Goal: Contribute content: Contribute content

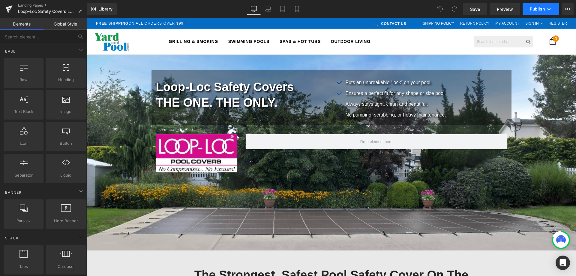
click at [547, 6] on icon at bounding box center [549, 9] width 6 height 6
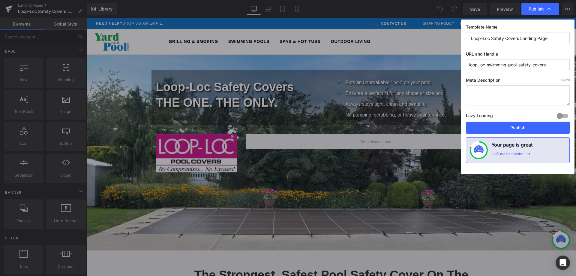
click at [496, 95] on textarea at bounding box center [518, 95] width 104 height 20
paste textarea "Protect your pool with Loop-Loc Safety Covers. ASTM & UL certified, child-safe,…"
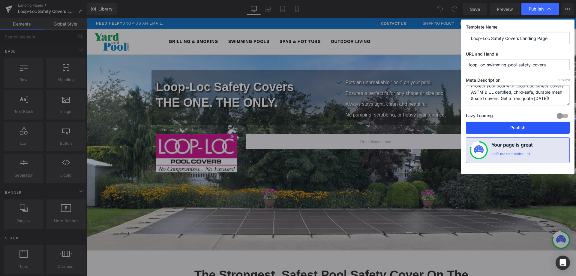
type textarea "Protect your pool with Loop-Loc Safety Covers. ASTM & UL certified, child-safe,…"
click at [507, 128] on button "Publish" at bounding box center [518, 127] width 104 height 12
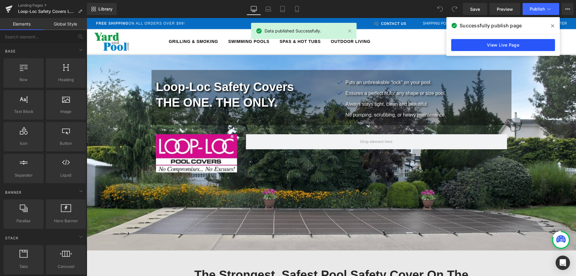
click at [482, 44] on link "View Live Page" at bounding box center [503, 45] width 104 height 12
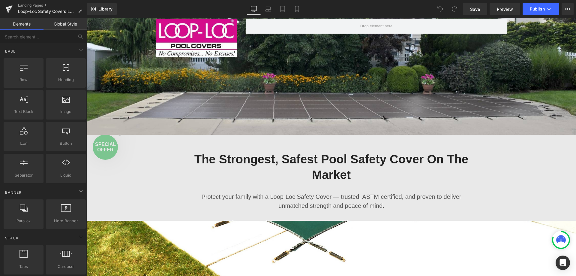
scroll to position [180, 0]
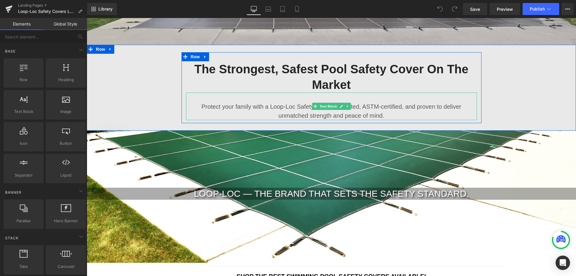
click at [260, 107] on p "Protect your family with a Loop-Loc Safety Cover — trusted, ASTM-certified, and…" at bounding box center [331, 111] width 291 height 18
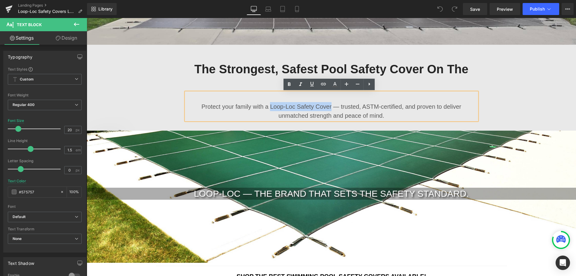
drag, startPoint x: 252, startPoint y: 107, endPoint x: 305, endPoint y: 106, distance: 52.2
click at [305, 106] on p "Protect your family with a Loop-Loc Safety Cover — trusted, ASTM-certified, and…" at bounding box center [331, 111] width 291 height 18
click at [324, 84] on icon at bounding box center [323, 83] width 7 height 7
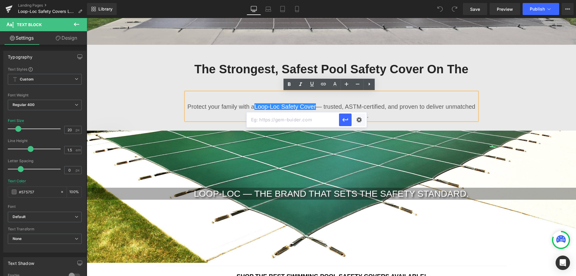
click at [307, 118] on input "text" at bounding box center [292, 119] width 92 height 15
paste input "[URL][DOMAIN_NAME]"
type input "[URL][DOMAIN_NAME]"
click at [347, 121] on icon "button" at bounding box center [344, 119] width 7 height 7
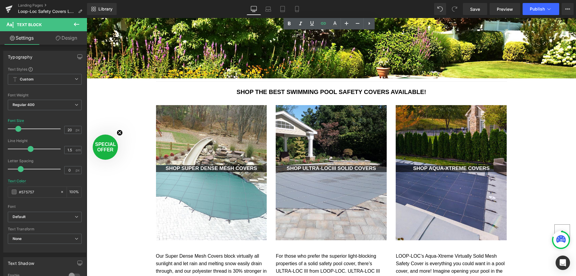
scroll to position [390, 0]
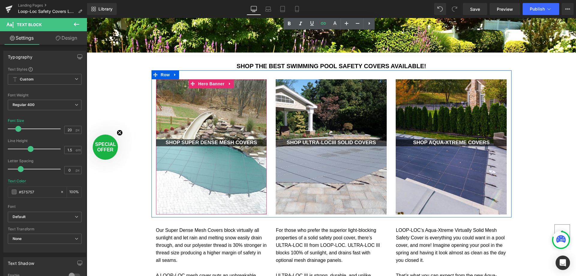
click at [186, 114] on div at bounding box center [211, 146] width 111 height 135
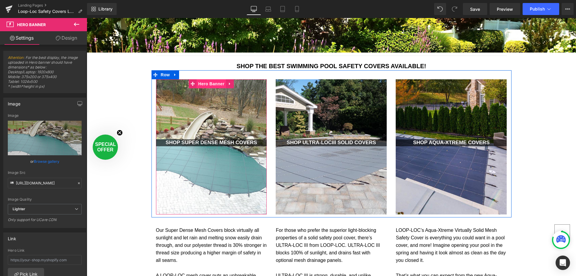
click at [209, 84] on span "Hero Banner" at bounding box center [211, 83] width 29 height 9
click at [229, 84] on icon at bounding box center [229, 83] width 1 height 3
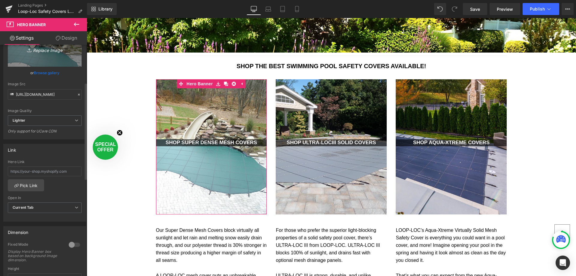
scroll to position [90, 0]
click at [36, 168] on input "text" at bounding box center [45, 170] width 74 height 10
paste input "[URL][DOMAIN_NAME]"
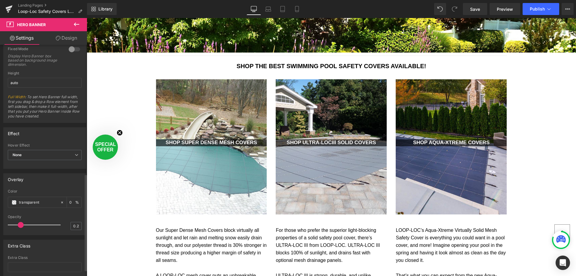
scroll to position [323, 0]
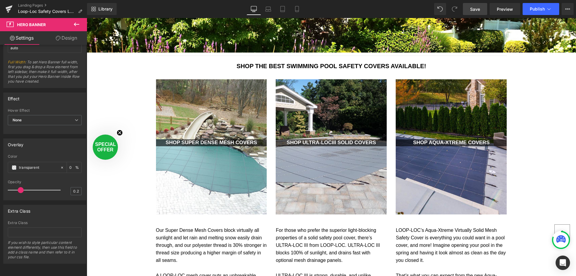
type input "[URL][DOMAIN_NAME]"
click at [477, 10] on span "Save" at bounding box center [475, 9] width 10 height 6
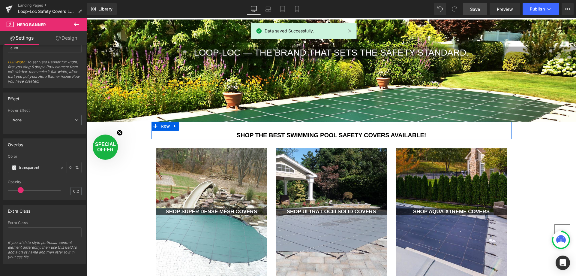
scroll to position [390, 0]
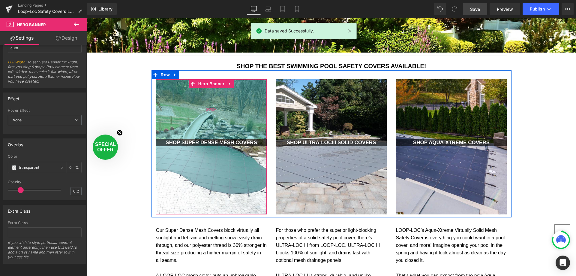
click at [186, 120] on div "200px" at bounding box center [211, 109] width 111 height 60
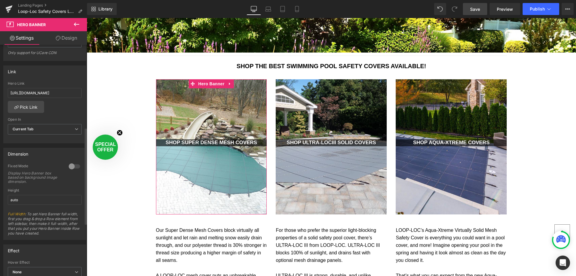
scroll to position [113, 0]
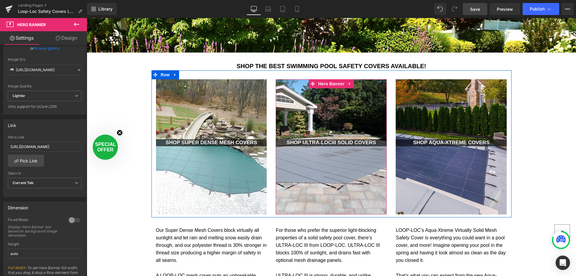
click at [336, 121] on div at bounding box center [331, 146] width 111 height 135
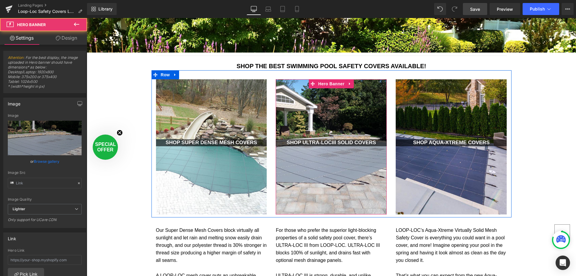
type input "[URL][DOMAIN_NAME]"
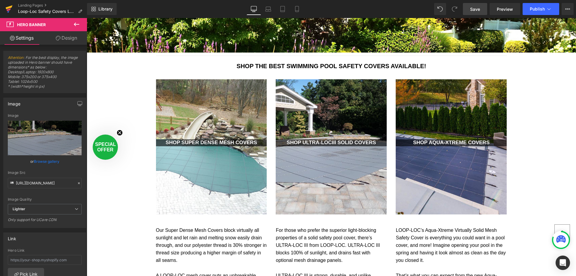
click at [7, 6] on icon at bounding box center [8, 8] width 7 height 15
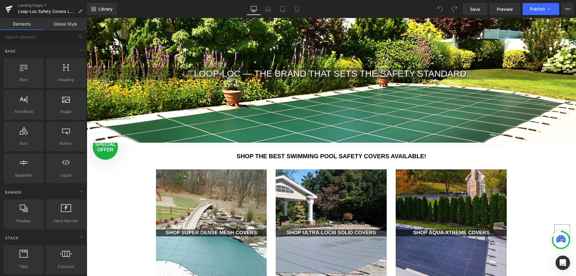
scroll to position [420, 0]
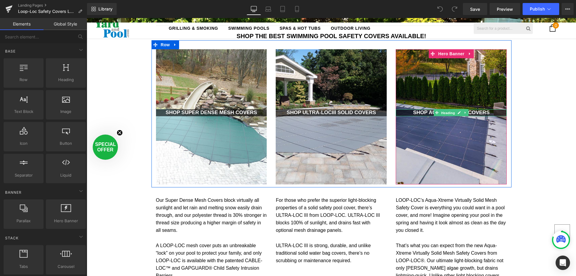
click at [440, 113] on span "Heading" at bounding box center [448, 112] width 16 height 7
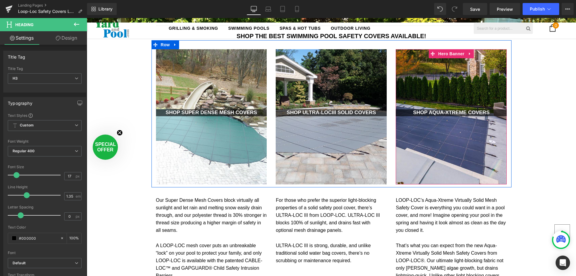
click at [419, 92] on div at bounding box center [450, 116] width 111 height 135
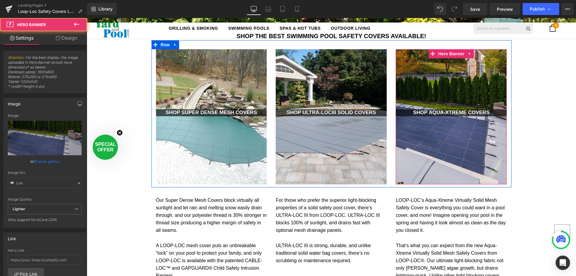
type input "https://ucarecdn.com/5f3af36d-cfed-4abc-85c3-d581e8f7d81d/-/format/auto/-/previ…"
click at [426, 138] on div at bounding box center [450, 116] width 111 height 135
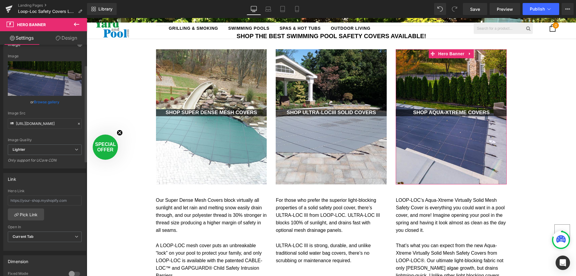
scroll to position [60, 0]
click at [34, 203] on input "text" at bounding box center [45, 200] width 74 height 10
paste input "https://yardandpool.com/collections/safety-covers/aqua-xtreme-mesh"
type input "https://yardandpool.com/collections/safety-covers/aqua-xtreme-mesh"
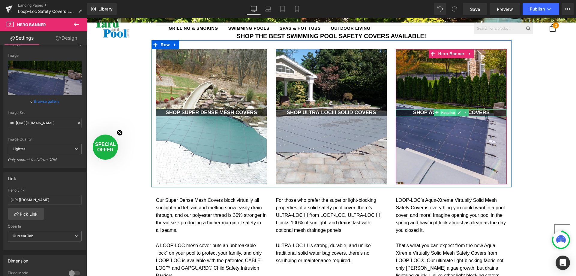
click at [449, 112] on span "Heading" at bounding box center [448, 112] width 16 height 7
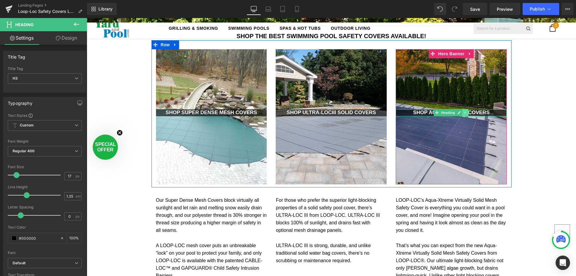
click at [464, 112] on icon at bounding box center [465, 113] width 3 height 4
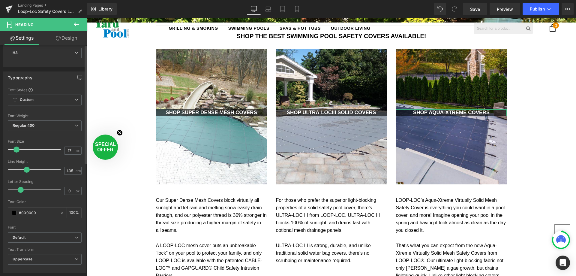
scroll to position [0, 0]
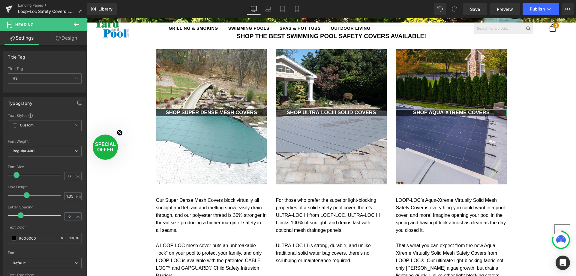
click at [65, 39] on link "Design" at bounding box center [66, 37] width 43 height 13
click at [20, 39] on link "Settings" at bounding box center [21, 37] width 43 height 13
type input "100"
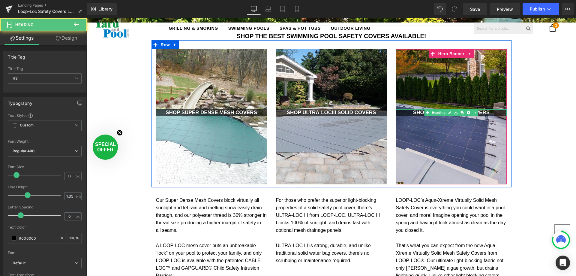
click at [417, 112] on strong "SHOP aqua-xtreme COVERS" at bounding box center [451, 112] width 76 height 6
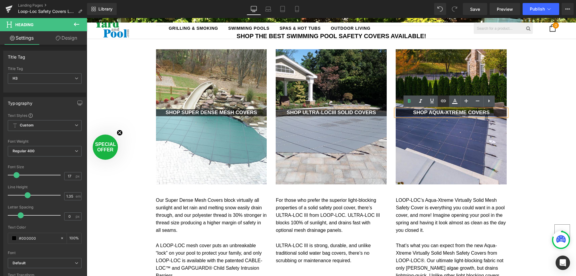
click at [443, 101] on icon at bounding box center [443, 100] width 7 height 7
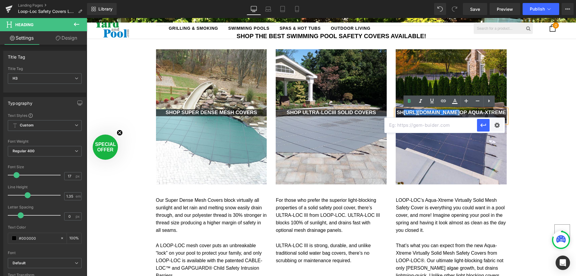
click at [433, 127] on input "text" at bounding box center [430, 125] width 92 height 15
paste input "https://yardandpool.com/collections/safety-covers/aqua-xtreme-mesh"
type input "https://yardandpool.com/collections/safety-covers/aqua-xtreme-mesh"
click at [484, 126] on icon "button" at bounding box center [482, 124] width 7 height 7
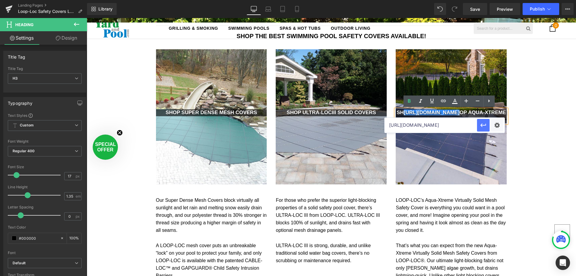
scroll to position [0, 0]
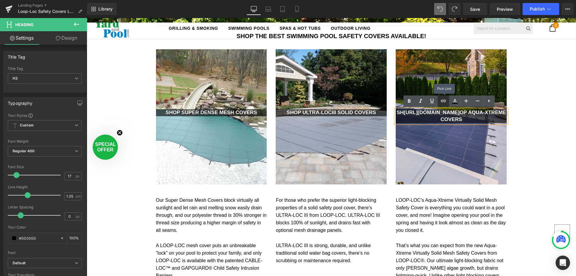
click at [442, 99] on icon at bounding box center [443, 100] width 7 height 7
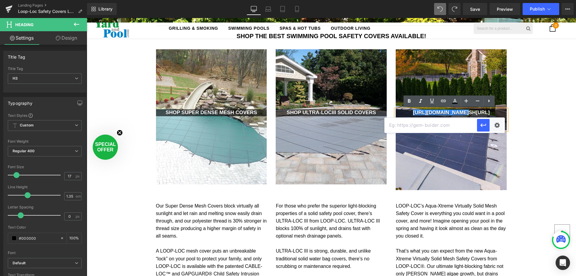
click at [418, 128] on input "text" at bounding box center [430, 125] width 92 height 15
paste input "https://yardandpool.com/collections/safety-covers/aqua-xtreme-mesh"
type input "https://yardandpool.com/collections/safety-covers/aqua-xtreme-mesh"
click at [484, 123] on icon "button" at bounding box center [482, 124] width 7 height 7
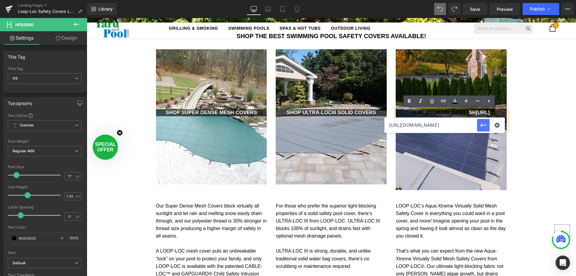
scroll to position [0, 0]
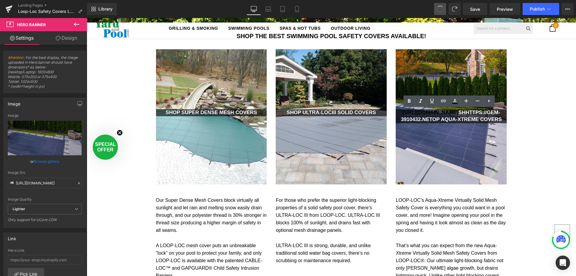
drag, startPoint x: 439, startPoint y: 5, endPoint x: 440, endPoint y: 8, distance: 3.1
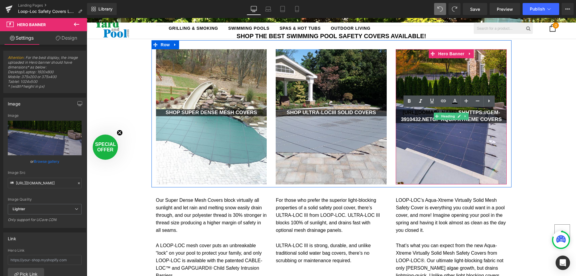
click at [414, 118] on strong "https://gem-3910432.net SHhttps://gem-3910432.netOP aqua-xtreme COVERS" at bounding box center [451, 115] width 101 height 13
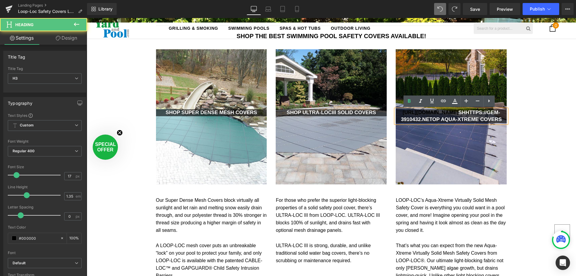
click at [439, 118] on strong "https://gem-3910432.net SHhttps://gem-3910432.netOP aqua-xtreme COVERS" at bounding box center [451, 115] width 101 height 13
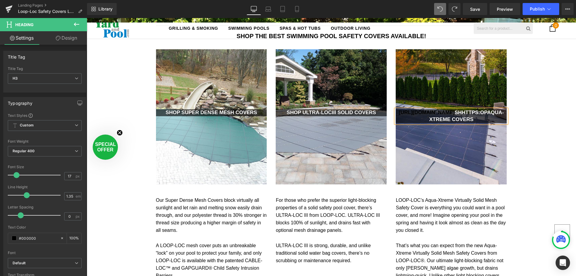
scroll to position [1626, 484]
click at [468, 112] on strong "https://gem-3910432.net SHOPaqua-xtreme COVERS" at bounding box center [451, 115] width 108 height 13
click at [424, 114] on strong "SHOPaqua-xtreme COVERS" at bounding box center [450, 112] width 75 height 6
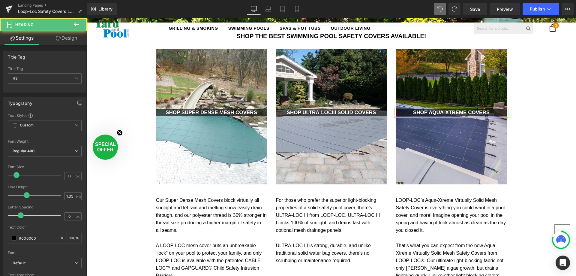
click at [445, 112] on strong "SHOP aqua-xtreme COVERS" at bounding box center [451, 112] width 76 height 6
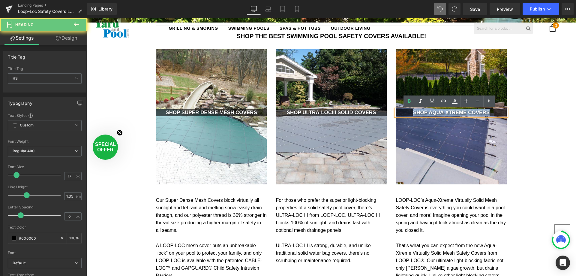
click at [445, 112] on strong "SHOP aqua-xtreme COVERS" at bounding box center [451, 112] width 76 height 6
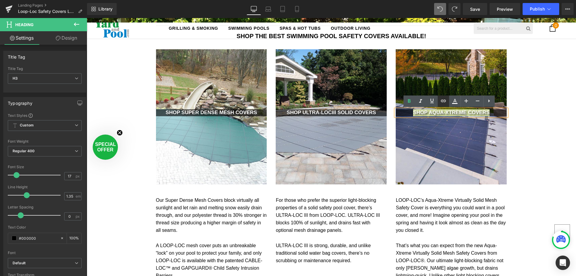
click at [440, 99] on icon at bounding box center [443, 100] width 7 height 7
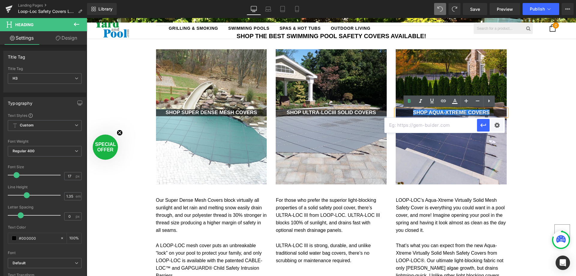
click at [439, 128] on input "text" at bounding box center [430, 125] width 92 height 15
paste input "https://yardandpool.com/collections/safety-covers/aqua-xtreme-mesh"
type input "https://yardandpool.com/collections/safety-covers/aqua-xtreme-mesh"
click at [482, 124] on icon "button" at bounding box center [482, 124] width 7 height 7
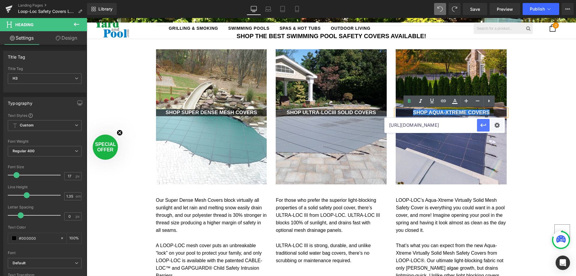
scroll to position [0, 0]
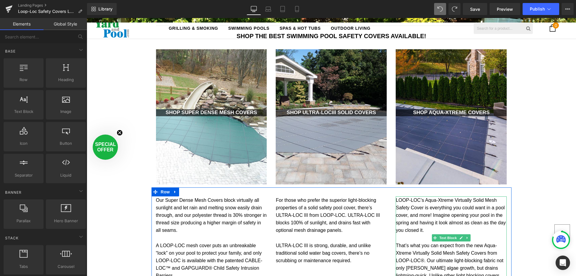
click at [407, 222] on p "LOOP-LOC’s Aqua-Xtreme Virtually Solid Mesh Safety Cover is everything you coul…" at bounding box center [450, 245] width 111 height 98
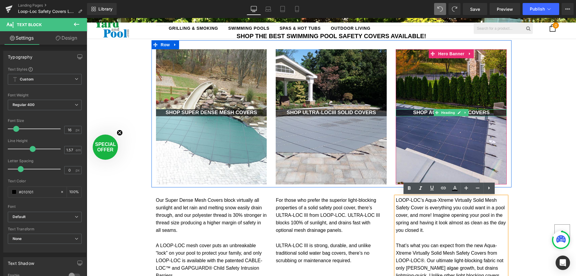
click at [398, 113] on h3 "SHOP aqua-xtreme COVERS" at bounding box center [450, 112] width 111 height 7
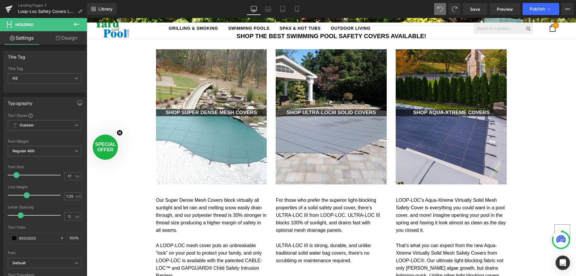
click at [77, 33] on link "Design" at bounding box center [66, 37] width 43 height 13
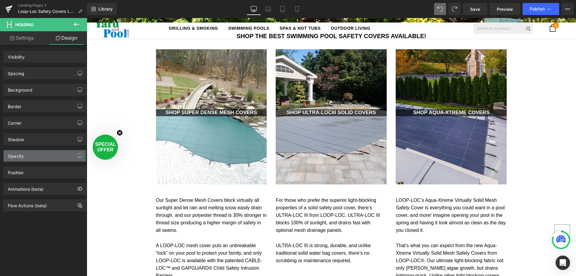
click at [18, 154] on div "Opacity" at bounding box center [16, 154] width 16 height 8
click at [76, 153] on button "button" at bounding box center [80, 155] width 10 height 11
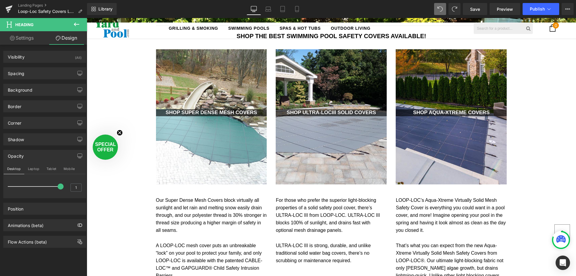
click at [16, 155] on div "Opacity" at bounding box center [16, 154] width 16 height 8
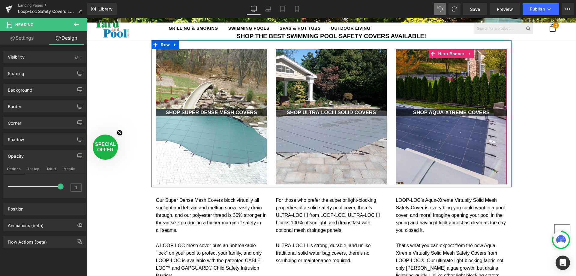
click at [452, 85] on div "200px" at bounding box center [450, 79] width 111 height 60
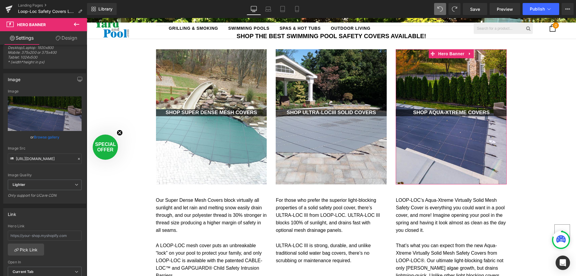
scroll to position [60, 0]
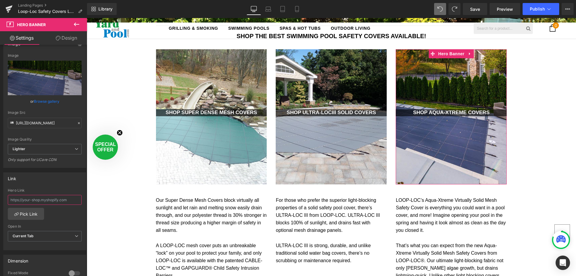
click at [53, 199] on input "text" at bounding box center [45, 200] width 74 height 10
paste input "https://yardandpool.com/collections/safety-covers/aqua-xtreme-mesh"
type input "https://yardandpool.com/collections/safety-covers/aqua-xtreme-mesh"
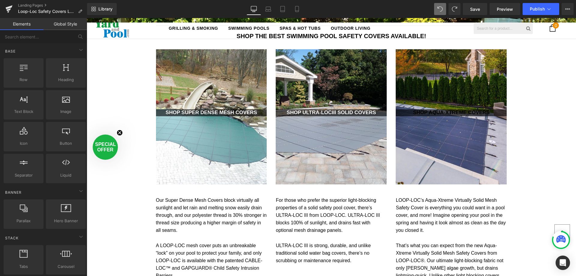
scroll to position [0, 0]
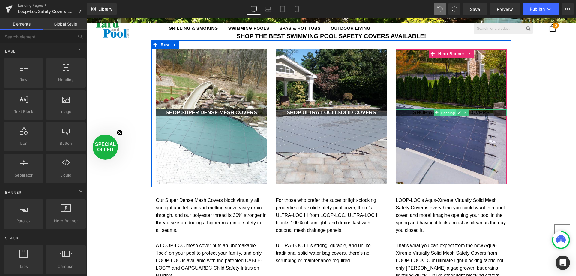
click at [447, 111] on span "Heading" at bounding box center [448, 112] width 16 height 7
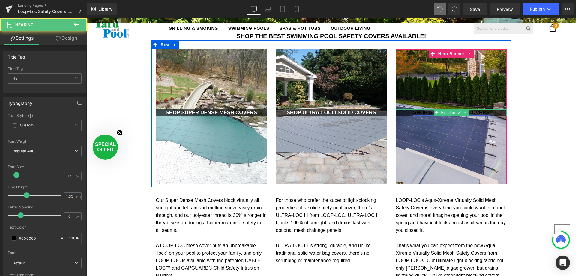
click at [418, 112] on link "SHOP aqua-xtreme COVERS" at bounding box center [451, 112] width 76 height 6
click at [464, 111] on icon at bounding box center [465, 113] width 3 height 4
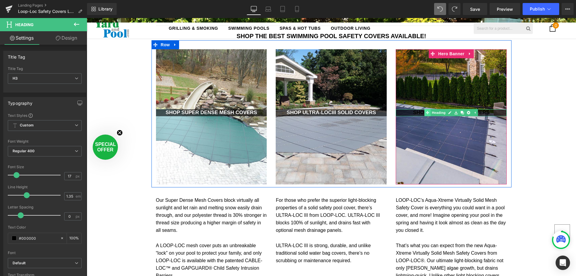
click at [434, 112] on link "Heading" at bounding box center [435, 112] width 22 height 7
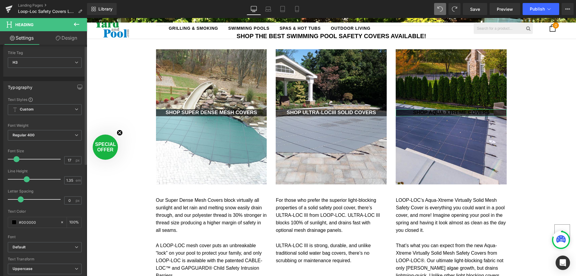
scroll to position [30, 0]
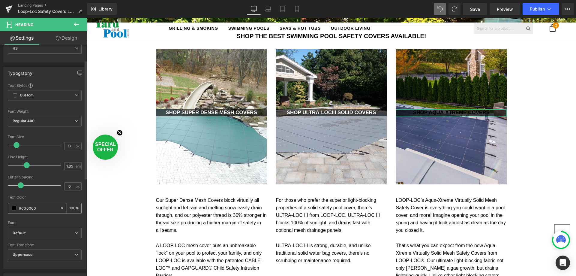
click at [11, 207] on div "#000000" at bounding box center [34, 208] width 52 height 10
click at [13, 207] on span at bounding box center [14, 207] width 5 height 5
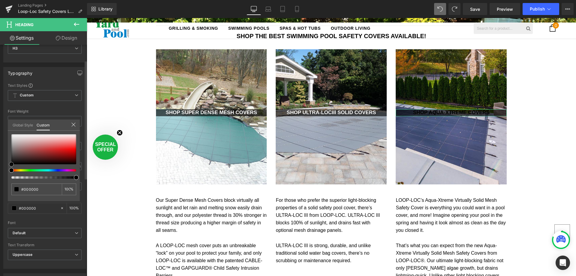
type input "#020202"
type input "#afafaf"
type input "#f2f2f2"
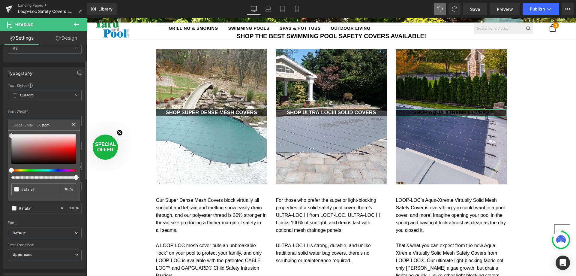
type input "#f2f2f2"
type input "#ffffff"
drag, startPoint x: 11, startPoint y: 161, endPoint x: 1, endPoint y: 121, distance: 41.2
click at [1, 121] on div "Typography Text Styles Custom Custom Setup Global Style Custom Setup Global Sty…" at bounding box center [45, 165] width 90 height 206
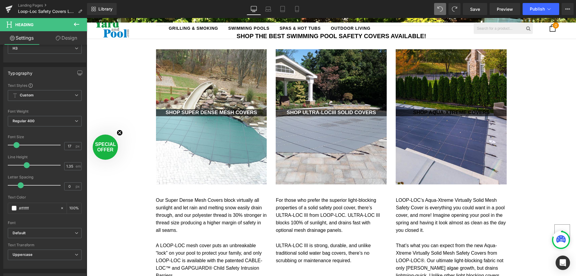
type input "#000000"
type input "100"
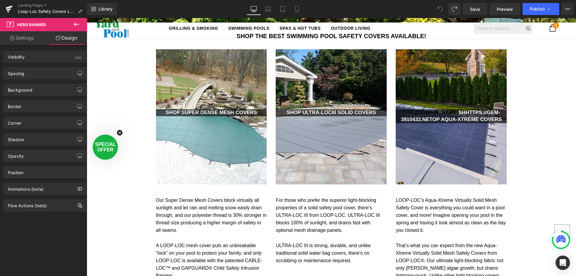
click at [441, 7] on icon at bounding box center [439, 8] width 5 height 5
click at [440, 9] on icon at bounding box center [439, 8] width 5 height 5
drag, startPoint x: 441, startPoint y: 8, endPoint x: 438, endPoint y: 6, distance: 3.9
click at [440, 7] on icon at bounding box center [439, 8] width 5 height 5
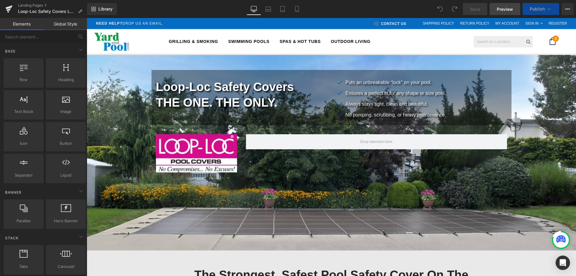
click at [506, 7] on span "Preview" at bounding box center [504, 9] width 16 height 6
click at [548, 8] on icon at bounding box center [549, 9] width 6 height 6
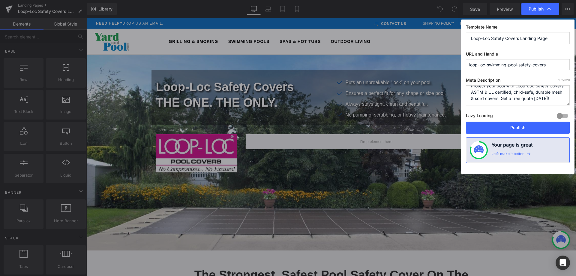
scroll to position [13, 0]
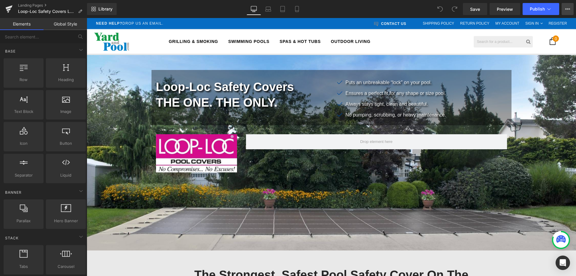
click at [569, 7] on icon at bounding box center [567, 9] width 5 height 5
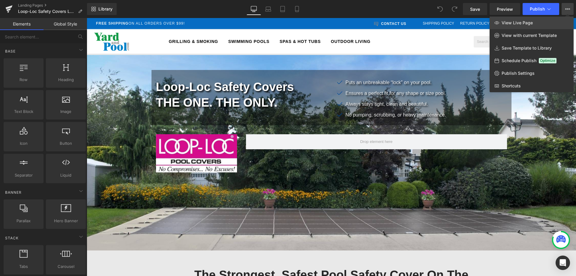
click at [528, 23] on span "View Live Page" at bounding box center [516, 22] width 31 height 5
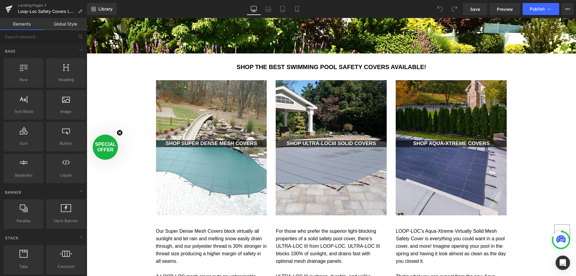
scroll to position [420, 0]
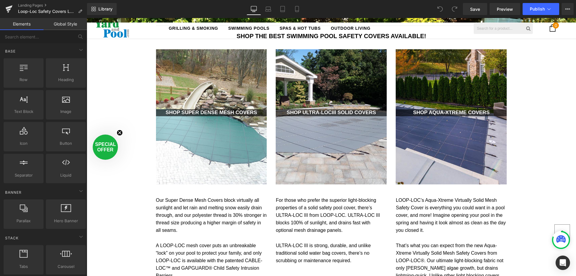
click at [306, 137] on div at bounding box center [331, 116] width 111 height 135
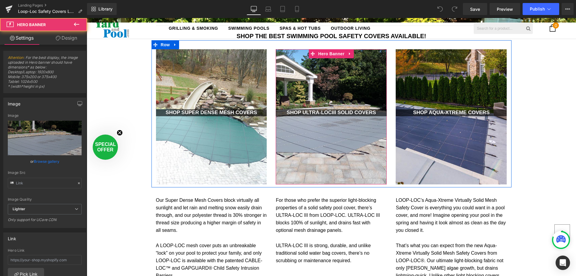
type input "[URL][DOMAIN_NAME]"
click at [309, 85] on div at bounding box center [331, 116] width 111 height 135
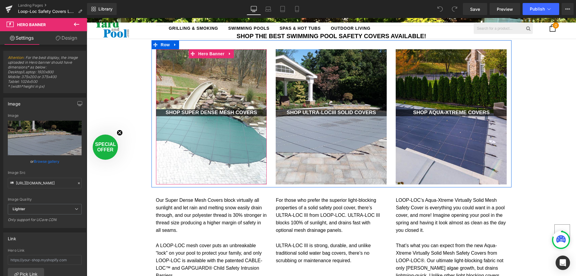
click at [199, 95] on div at bounding box center [211, 116] width 111 height 135
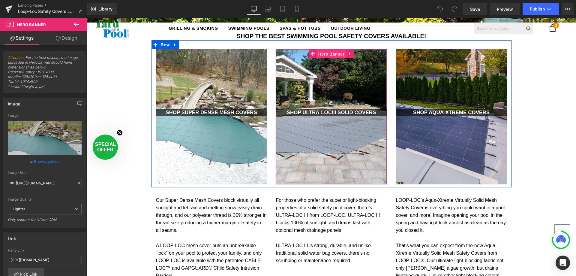
click at [327, 52] on span "Hero Banner" at bounding box center [331, 53] width 29 height 9
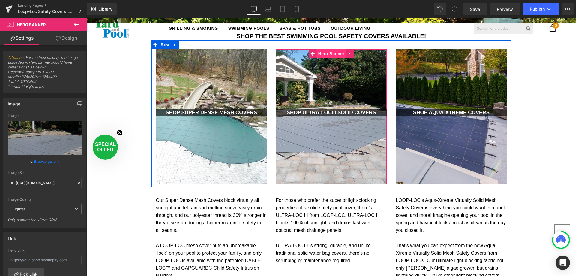
click at [318, 52] on span "Hero Banner" at bounding box center [331, 53] width 29 height 9
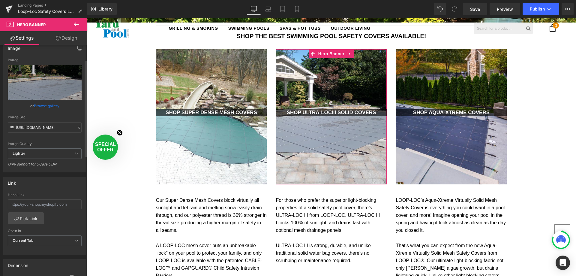
scroll to position [120, 0]
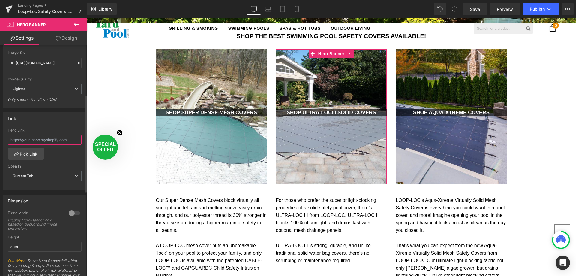
click at [29, 137] on input "text" at bounding box center [45, 140] width 74 height 10
paste input "https://yardandpool.com/collections/loop-loc-ultra-loc-iii-solid-safety-cover"
type input "https://yardandpool.com/collections/loop-loc-ultra-loc-iii-solid-safety-cover"
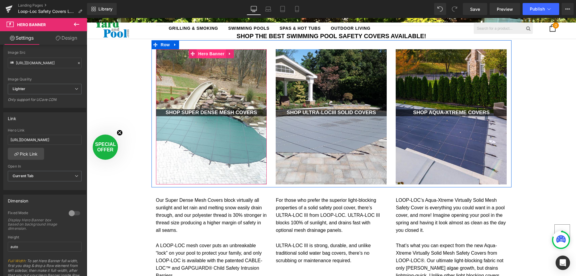
click at [210, 55] on span "Hero Banner" at bounding box center [211, 53] width 29 height 9
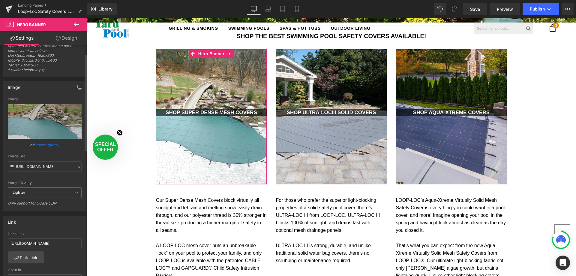
scroll to position [30, 0]
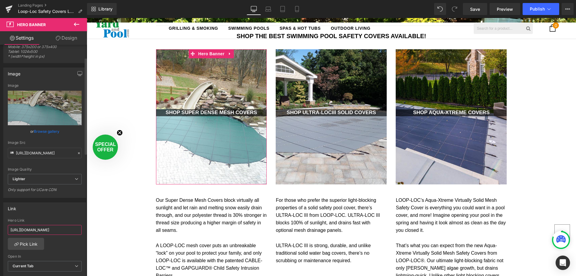
click at [33, 229] on input "[URL][DOMAIN_NAME]" at bounding box center [45, 230] width 74 height 10
paste input "loop-loc-ultra-loc-iii-solid-safety-cover"
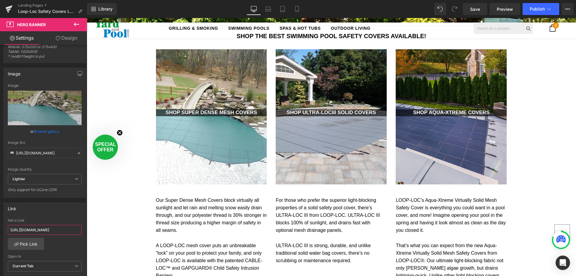
type input "https://yardandpool.com/collections/loop-loc-ultra-loc-iii-solid-safety-cover"
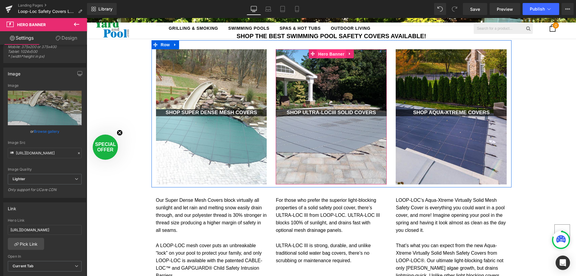
click at [327, 55] on span "Hero Banner" at bounding box center [331, 53] width 29 height 9
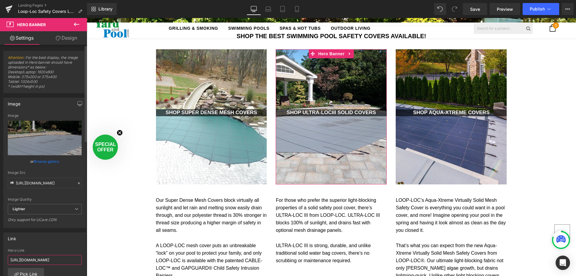
click at [34, 260] on input "https://yardandpool.com/collections/loop-loc-ultra-loc-iii-solid-safety-cover" at bounding box center [45, 260] width 74 height 10
click at [34, 259] on input "https://yardandpool.com/collections/loop-loc-ultra-loc-iii-solid-safety-cover" at bounding box center [45, 260] width 74 height 10
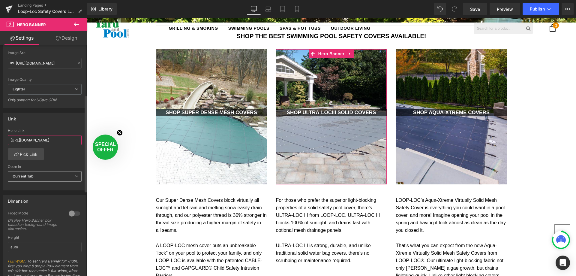
scroll to position [120, 0]
click at [34, 153] on link "Pick Link" at bounding box center [26, 154] width 36 height 12
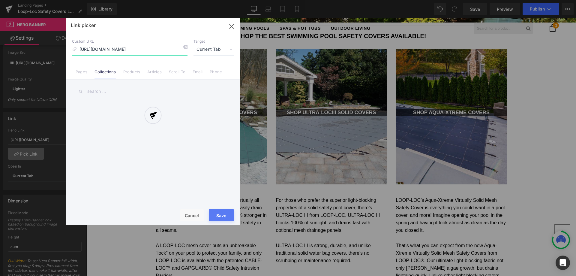
scroll to position [0, 47]
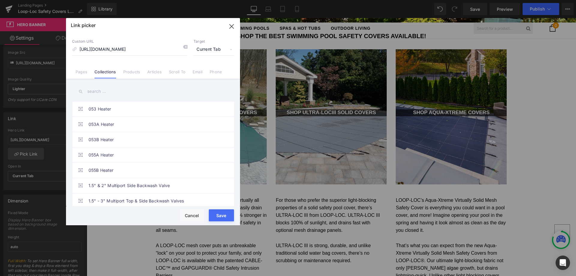
click at [100, 89] on input "text" at bounding box center [153, 91] width 162 height 13
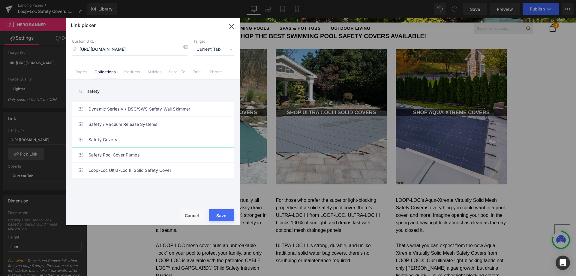
type input "safety"
click at [112, 139] on link "Safety Covers" at bounding box center [154, 139] width 132 height 15
type input "/collections/safety-covers"
click at [231, 215] on button "Save" at bounding box center [221, 215] width 25 height 12
type input "/collections/safety-covers"
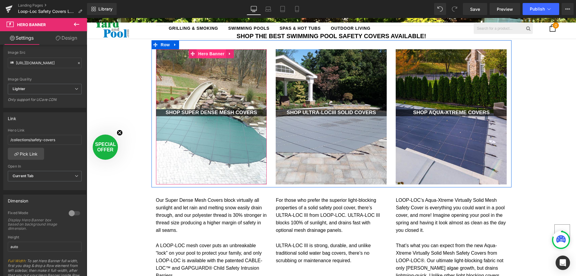
click at [203, 54] on span "Hero Banner" at bounding box center [211, 53] width 29 height 9
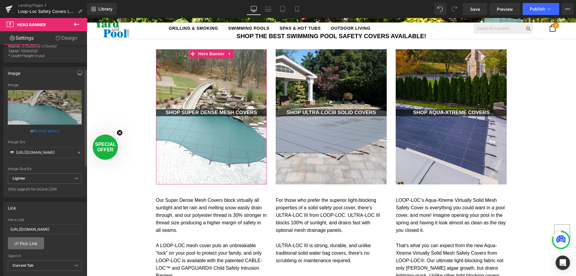
scroll to position [60, 0]
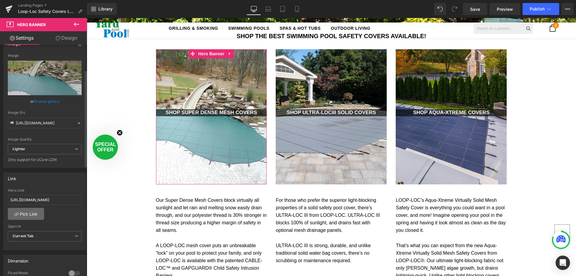
click at [28, 211] on link "Pick Link" at bounding box center [26, 213] width 36 height 12
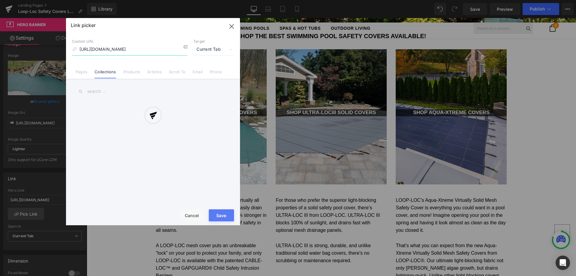
scroll to position [0, 47]
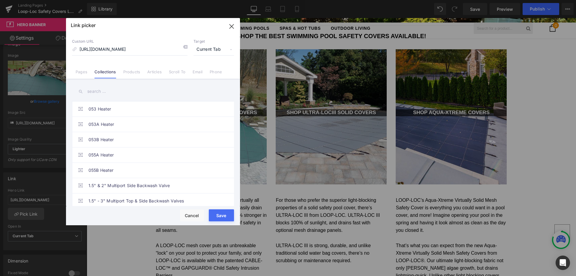
click at [98, 89] on input "text" at bounding box center [153, 91] width 162 height 13
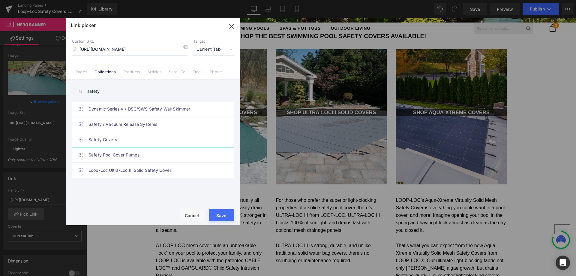
type input "safety"
click at [105, 138] on link "Safety Covers" at bounding box center [154, 139] width 132 height 15
type input "/collections/safety-covers"
click at [213, 210] on button "Save" at bounding box center [221, 215] width 25 height 12
type input "/collections/safety-covers"
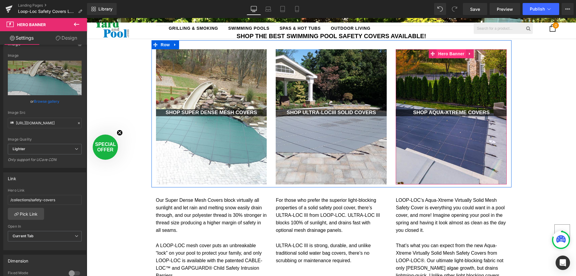
click at [446, 53] on span "Hero Banner" at bounding box center [451, 53] width 29 height 9
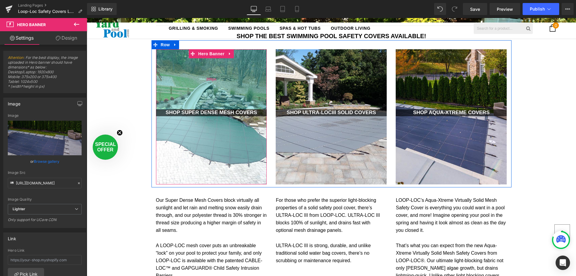
click at [209, 74] on div "200px" at bounding box center [211, 79] width 111 height 60
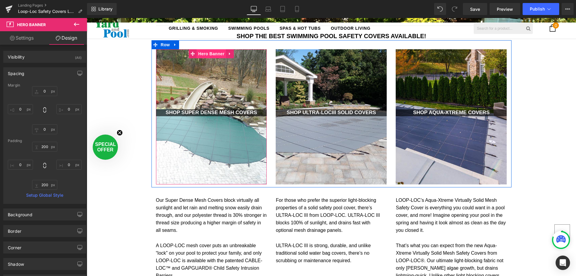
click at [207, 55] on span "Hero Banner" at bounding box center [211, 53] width 29 height 9
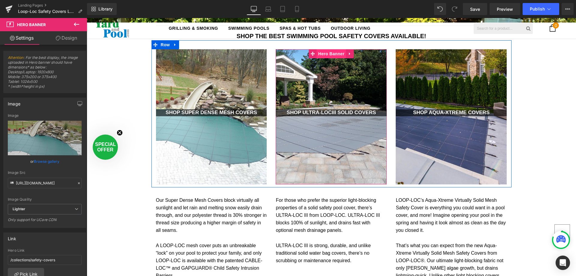
click at [331, 51] on span "Hero Banner" at bounding box center [331, 53] width 29 height 9
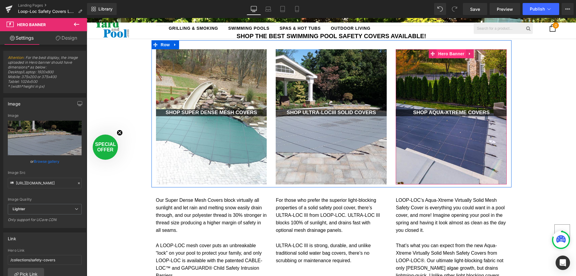
click at [446, 53] on span "Hero Banner" at bounding box center [451, 53] width 29 height 9
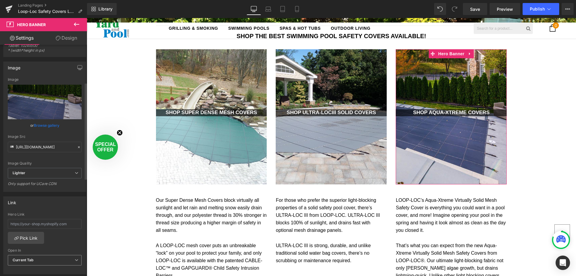
scroll to position [90, 0]
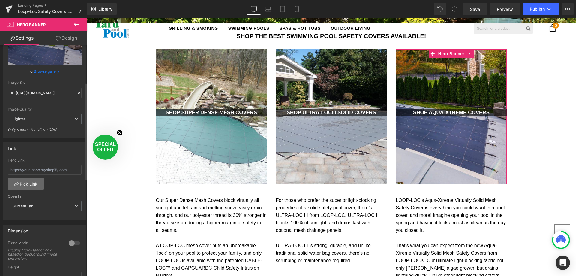
click at [26, 184] on link "Pick Link" at bounding box center [26, 183] width 36 height 12
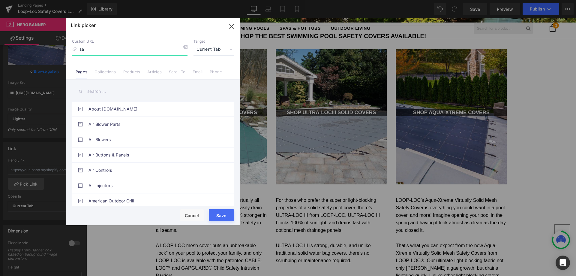
type input "s"
click at [104, 91] on input "text" at bounding box center [153, 91] width 162 height 13
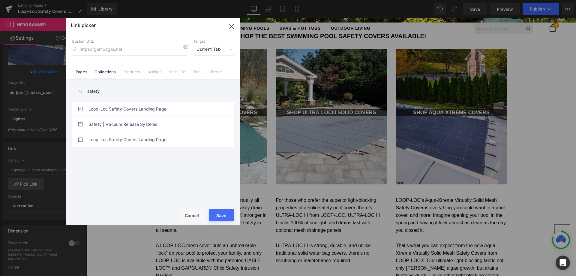
click at [108, 70] on link "Collections" at bounding box center [104, 73] width 21 height 9
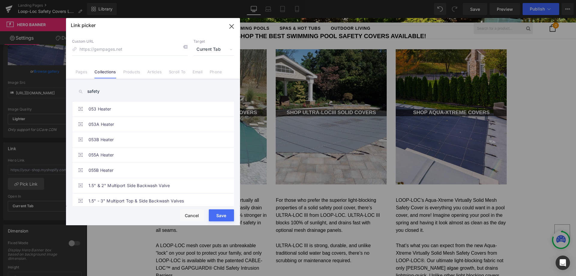
click at [109, 92] on input "safety" at bounding box center [153, 91] width 162 height 13
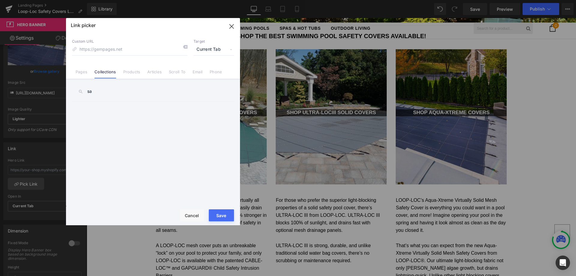
type input "s"
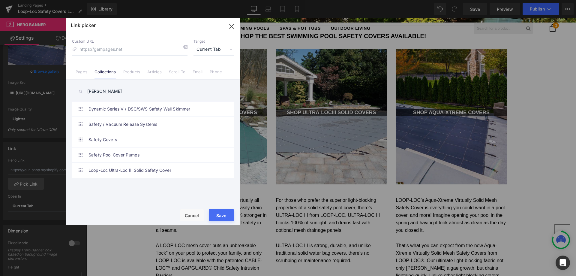
type input "safety"
click at [100, 139] on link "Safety Covers" at bounding box center [154, 139] width 132 height 15
type input "/collections/safety-covers"
drag, startPoint x: 219, startPoint y: 214, endPoint x: 133, endPoint y: 195, distance: 88.3
click at [219, 214] on button "Save" at bounding box center [221, 215] width 25 height 12
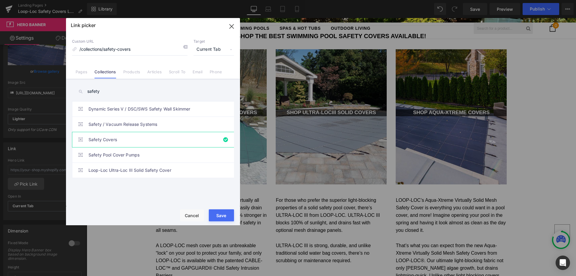
type input "/collections/safety-covers"
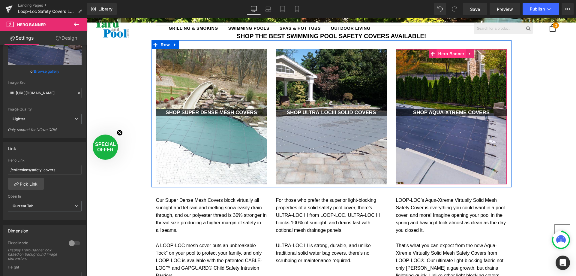
click at [446, 55] on span "Hero Banner" at bounding box center [451, 53] width 29 height 9
click at [325, 55] on span "Hero Banner" at bounding box center [331, 53] width 29 height 9
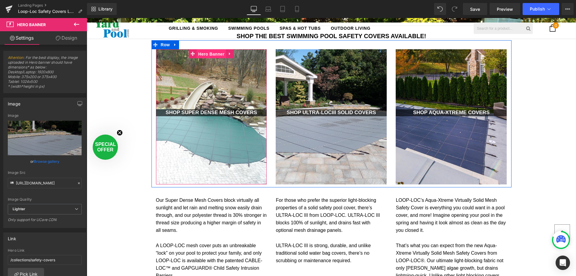
click at [204, 50] on span "Hero Banner" at bounding box center [211, 53] width 29 height 9
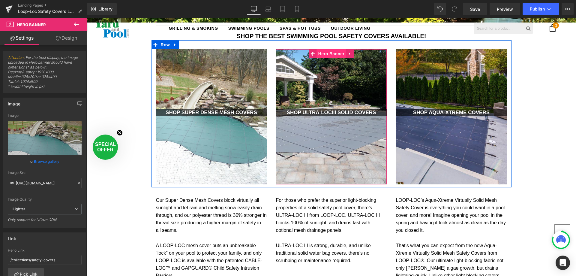
click at [324, 52] on span "Hero Banner" at bounding box center [331, 53] width 29 height 9
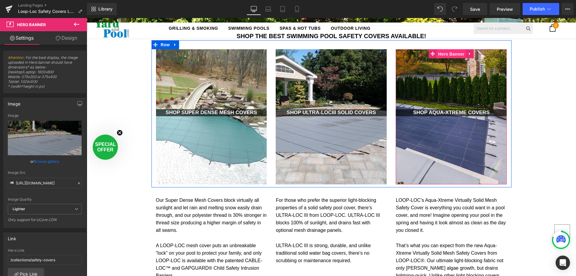
click at [454, 54] on span "Hero Banner" at bounding box center [451, 53] width 29 height 9
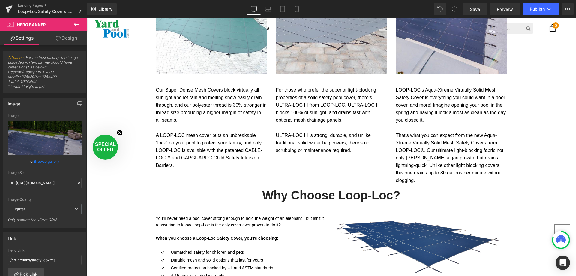
scroll to position [540, 0]
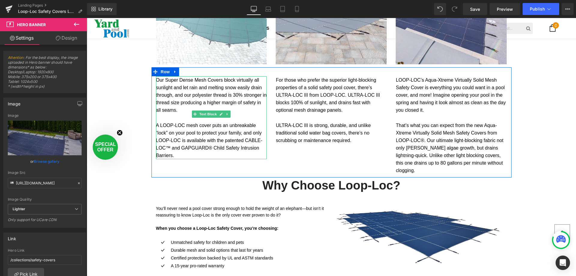
click at [164, 80] on p "Our Super Dense Mesh Covers block virtually all sunlight and let rain and melti…" at bounding box center [211, 117] width 111 height 83
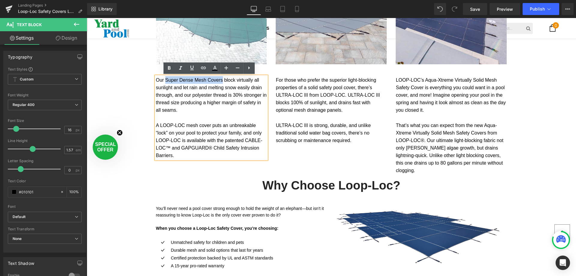
drag, startPoint x: 162, startPoint y: 80, endPoint x: 213, endPoint y: 81, distance: 50.7
click at [213, 81] on p "Our Super Dense Mesh Covers block virtually all sunlight and let rain and melti…" at bounding box center [211, 117] width 111 height 83
click at [204, 67] on icon at bounding box center [203, 68] width 5 height 2
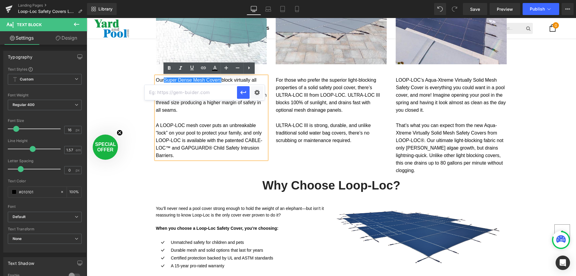
click at [212, 94] on input "text" at bounding box center [191, 92] width 92 height 15
paste input "[URL][DOMAIN_NAME]"
type input "[URL][DOMAIN_NAME]"
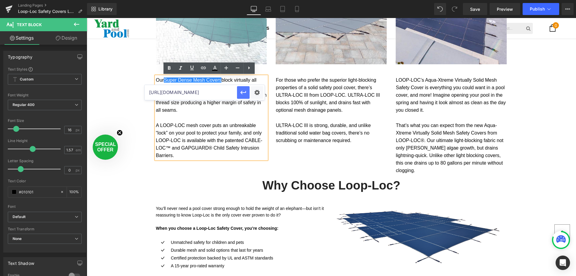
click at [243, 93] on icon "button" at bounding box center [243, 92] width 7 height 7
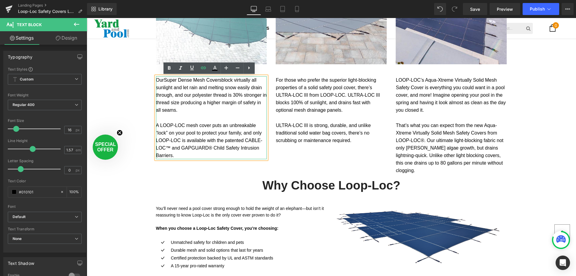
click at [200, 129] on p "Our Super Dense Mesh Covers block virtually all sunlight and let rain and melti…" at bounding box center [211, 117] width 111 height 83
drag, startPoint x: 158, startPoint y: 124, endPoint x: 205, endPoint y: 124, distance: 47.4
click at [205, 125] on p "Our Super Dense Mesh Covers block virtually all sunlight and let rain and melti…" at bounding box center [211, 117] width 111 height 83
click at [202, 68] on icon at bounding box center [203, 67] width 7 height 7
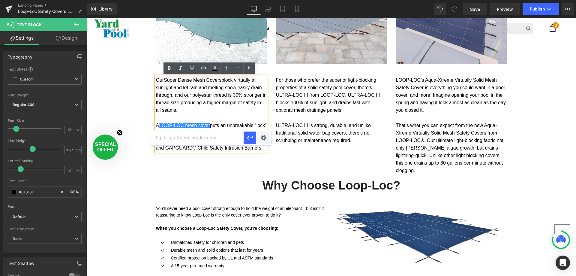
click at [209, 137] on input "text" at bounding box center [197, 137] width 92 height 15
paste input "[URL][DOMAIN_NAME]"
type input "[URL][DOMAIN_NAME]"
click at [251, 138] on icon "button" at bounding box center [250, 138] width 6 height 4
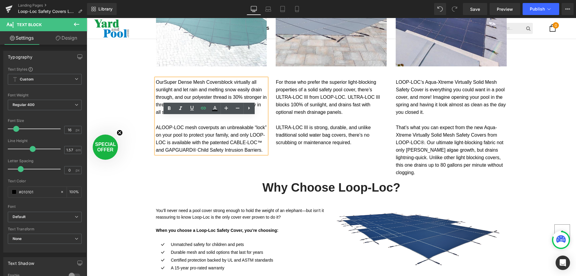
scroll to position [540, 0]
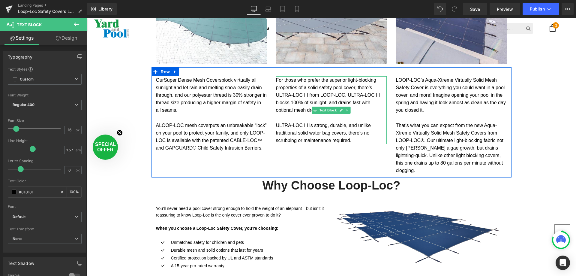
click at [317, 84] on p "For those who prefer the superior light-blocking properties of a solid safety p…" at bounding box center [331, 110] width 111 height 68
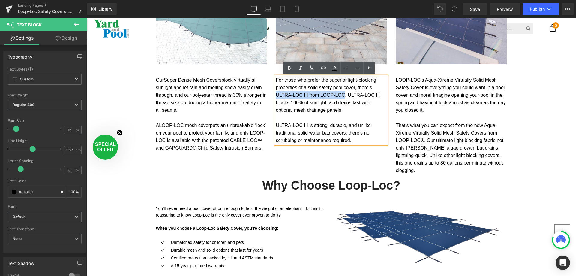
drag, startPoint x: 362, startPoint y: 87, endPoint x: 323, endPoint y: 95, distance: 40.1
click at [323, 95] on p "For those who prefer the superior light-blocking properties of a solid safety p…" at bounding box center [331, 110] width 111 height 68
click at [323, 69] on icon at bounding box center [323, 68] width 5 height 2
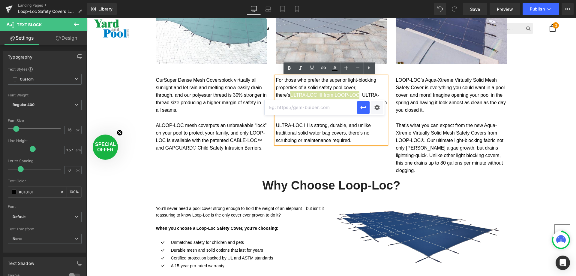
click at [315, 110] on input "text" at bounding box center [310, 107] width 92 height 15
paste input "[URL][DOMAIN_NAME]"
type input "[URL][DOMAIN_NAME]"
click at [364, 107] on icon "button" at bounding box center [362, 107] width 7 height 7
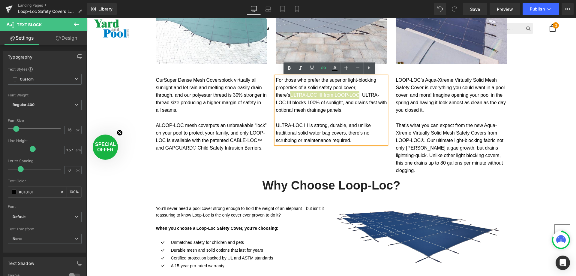
scroll to position [0, 0]
click at [430, 88] on p "LOOP-LOC’s Aqua-Xtreme Virtually Solid Mesh Safety Cover is everything you coul…" at bounding box center [450, 125] width 111 height 98
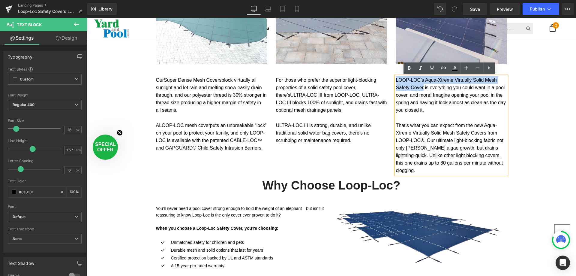
drag, startPoint x: 394, startPoint y: 81, endPoint x: 405, endPoint y: 90, distance: 14.2
click at [405, 90] on p "LOOP-LOC’s Aqua-Xtreme Virtually Solid Mesh Safety Cover is everything you coul…" at bounding box center [450, 125] width 111 height 98
click at [442, 67] on icon at bounding box center [443, 67] width 7 height 7
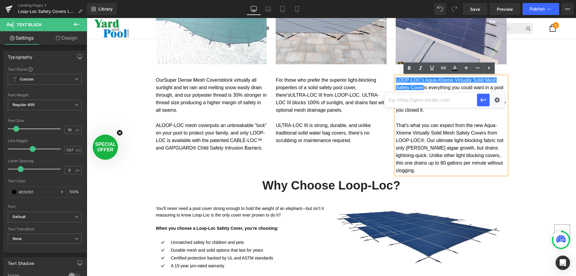
click at [443, 98] on input "text" at bounding box center [430, 99] width 92 height 15
paste input "https://yardandpool.com/collections/safety-covers/aqua-xtreme-mesh"
type input "https://yardandpool.com/collections/safety-covers/aqua-xtreme-mesh"
click at [486, 100] on icon "button" at bounding box center [482, 99] width 7 height 7
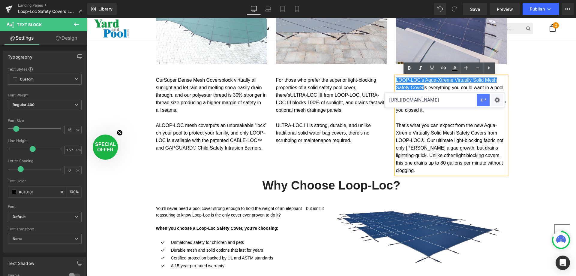
scroll to position [0, 0]
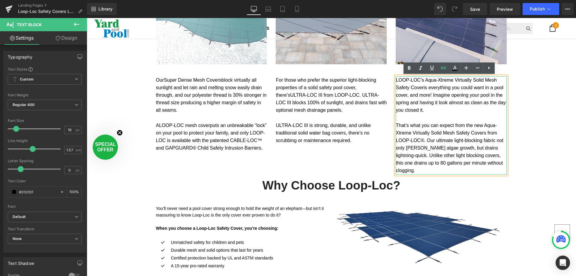
click at [462, 134] on span "That’s what you can expect from the new Aqua-Xtreme Virtually Solid Mesh Safety…" at bounding box center [449, 148] width 108 height 50
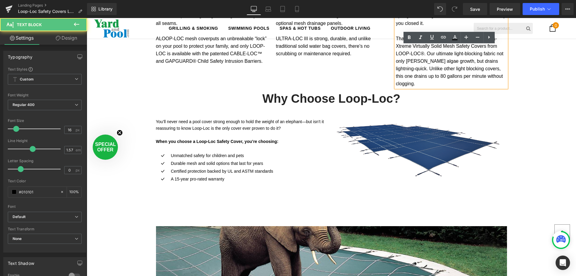
scroll to position [630, 0]
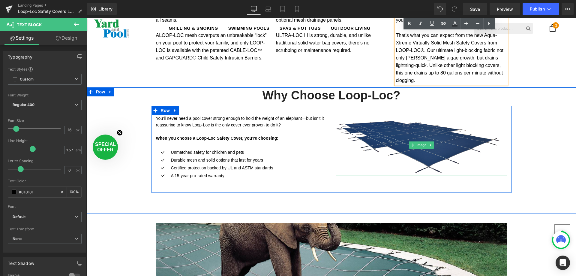
click at [413, 115] on img at bounding box center [421, 145] width 171 height 61
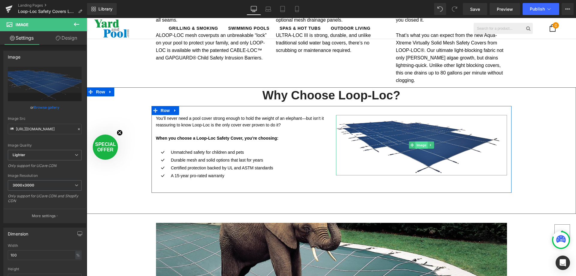
click at [416, 141] on span "Image" at bounding box center [421, 144] width 13 height 7
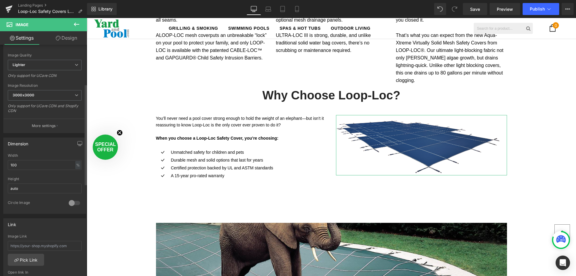
scroll to position [150, 0]
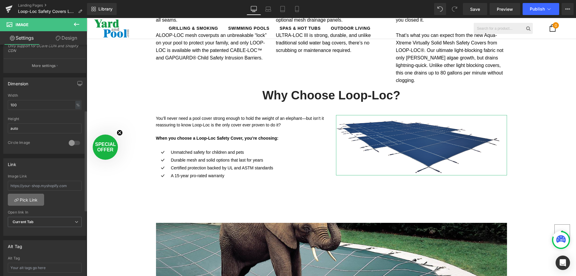
click at [30, 202] on link "Pick Link" at bounding box center [26, 199] width 36 height 12
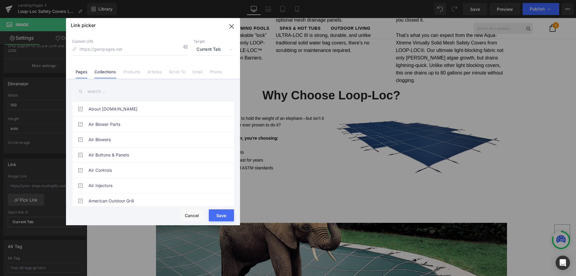
click at [105, 73] on link "Collections" at bounding box center [104, 73] width 21 height 9
click at [106, 93] on input "text" at bounding box center [153, 91] width 162 height 13
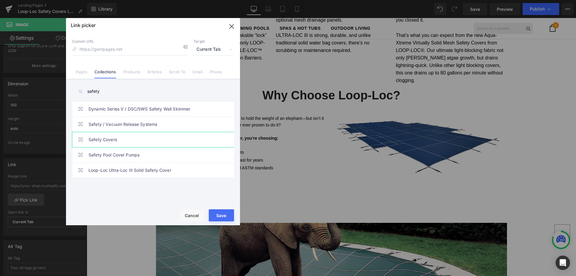
type input "safety"
click at [106, 136] on link "Safety Covers" at bounding box center [154, 139] width 132 height 15
type input "/collections/safety-covers"
click at [225, 218] on button "Save" at bounding box center [221, 215] width 25 height 12
type input "/collections/safety-covers"
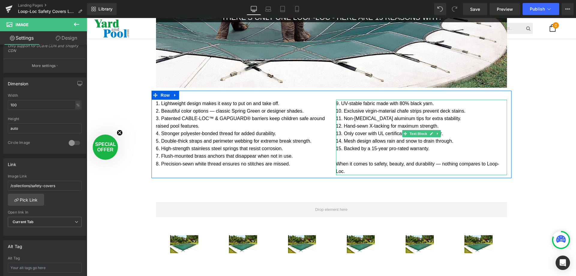
scroll to position [809, 0]
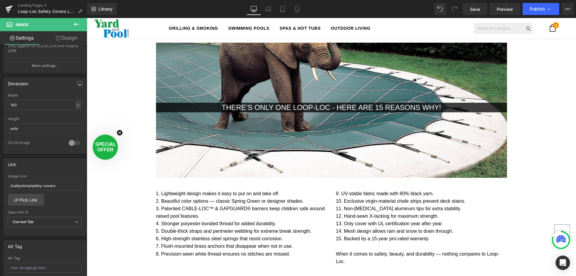
click at [294, 114] on div at bounding box center [331, 110] width 351 height 135
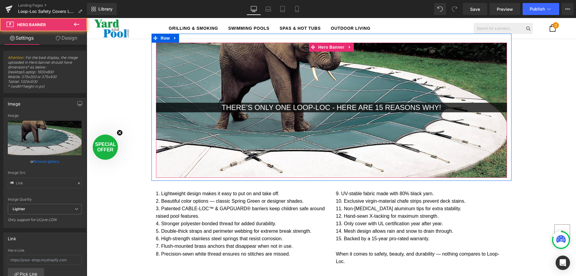
type input "https://ucarecdn.com/526ee3a0-9c63-4801-a794-91d2b1b4c3ff/-/format/auto/-/previ…"
click at [326, 43] on span "Hero Banner" at bounding box center [331, 47] width 29 height 9
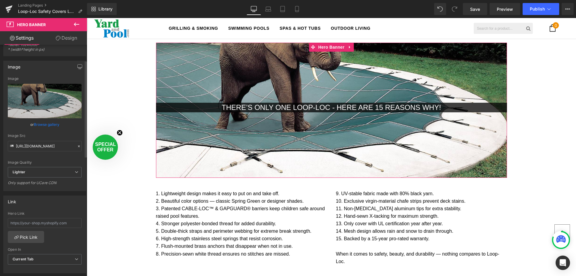
scroll to position [120, 0]
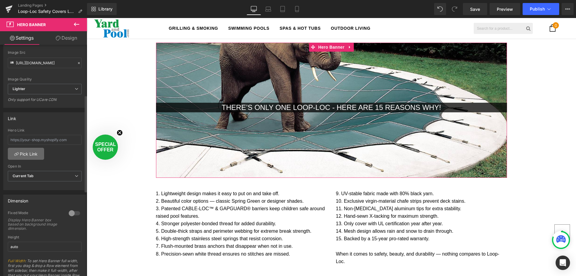
click at [20, 152] on link "Pick Link" at bounding box center [26, 154] width 36 height 12
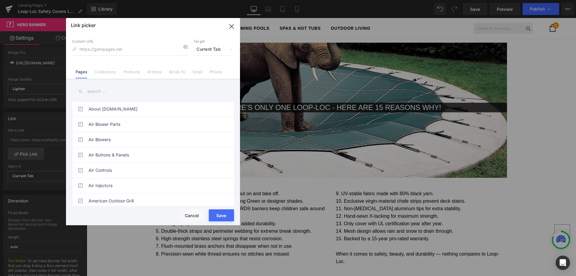
click at [103, 72] on link "Collections" at bounding box center [104, 73] width 21 height 9
click at [106, 91] on input "text" at bounding box center [153, 91] width 162 height 13
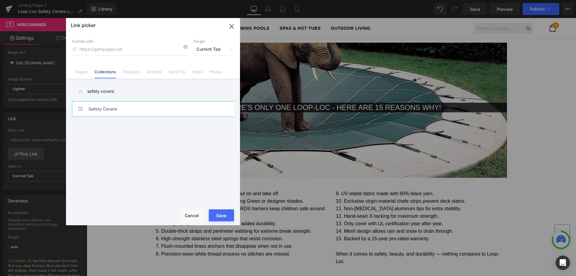
type input "safety covers"
click at [109, 111] on link "Safety Covers" at bounding box center [154, 108] width 132 height 15
type input "/collections/safety-covers"
click at [225, 216] on button "Save" at bounding box center [221, 215] width 25 height 12
type input "/collections/safety-covers"
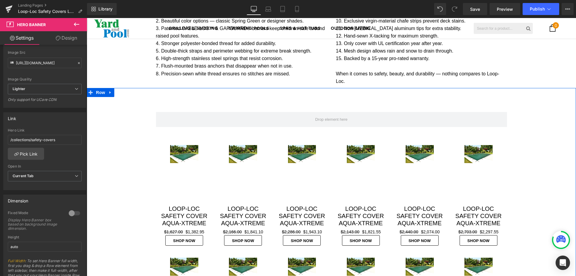
scroll to position [929, 0]
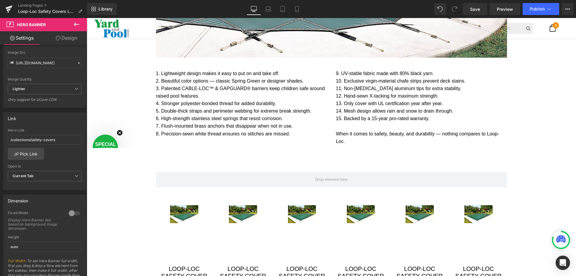
click at [74, 22] on icon at bounding box center [76, 24] width 7 height 7
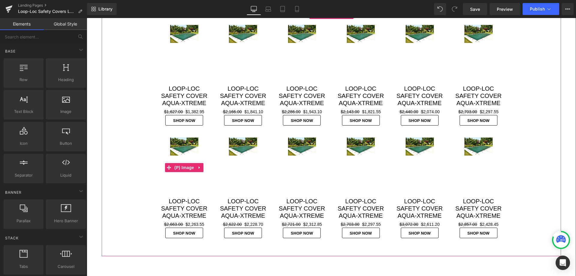
scroll to position [1049, 0]
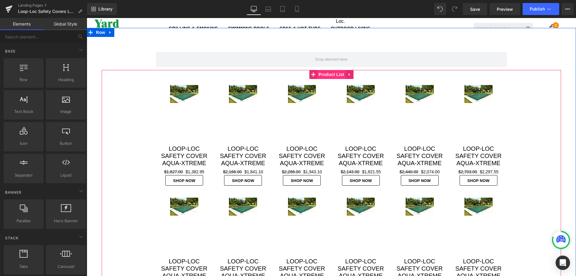
click at [323, 70] on span "Product List" at bounding box center [331, 74] width 28 height 9
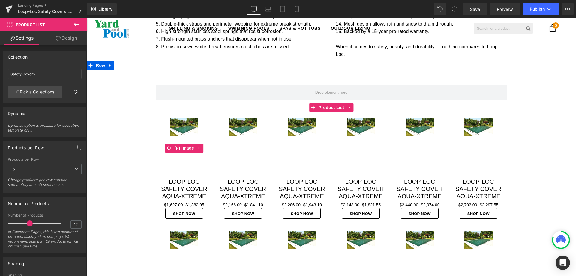
scroll to position [989, 0]
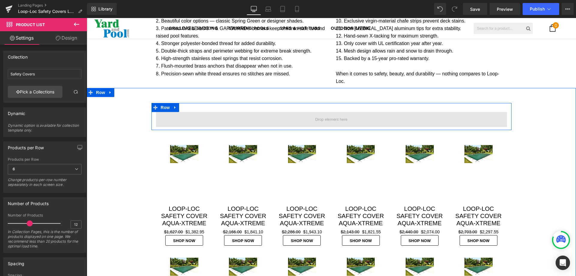
click at [335, 115] on span at bounding box center [331, 120] width 37 height 10
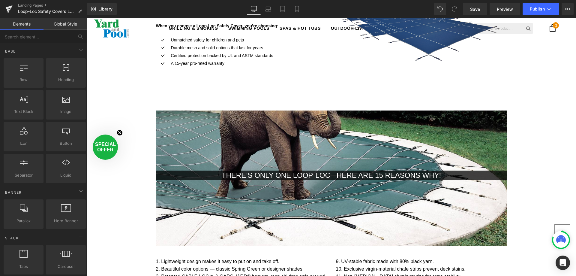
scroll to position [660, 0]
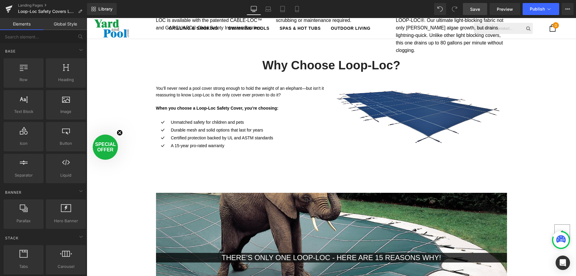
click at [474, 10] on span "Save" at bounding box center [475, 9] width 10 height 6
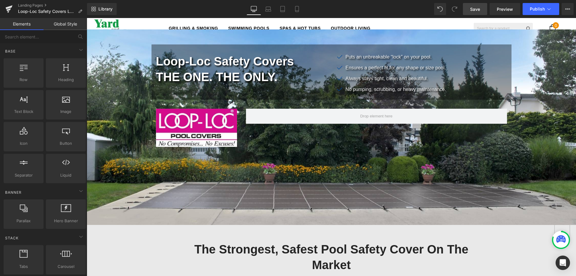
scroll to position [1652, 484]
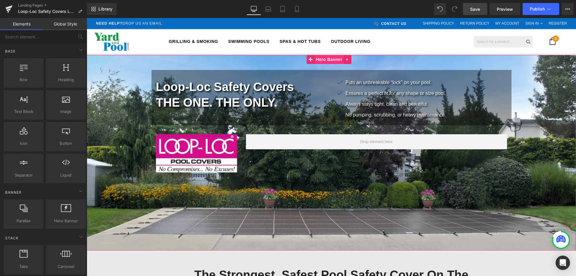
click at [327, 56] on span "Hero Banner" at bounding box center [328, 59] width 29 height 9
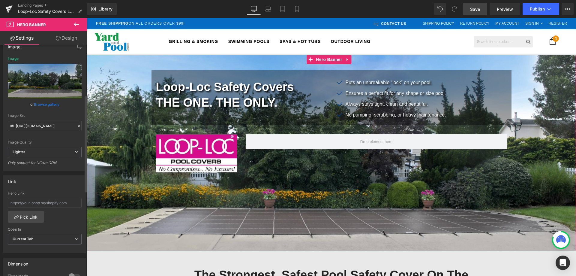
scroll to position [120, 0]
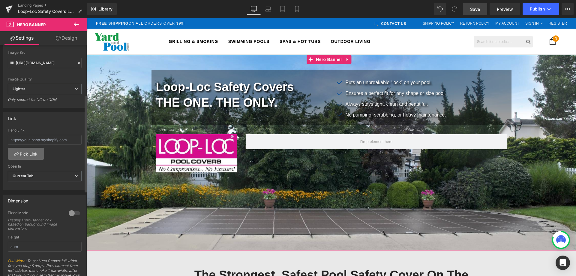
click at [30, 156] on link "Pick Link" at bounding box center [26, 154] width 36 height 12
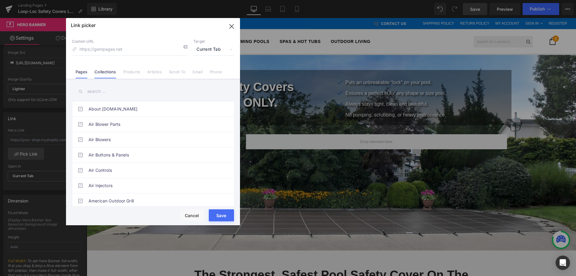
click at [103, 72] on link "Collections" at bounding box center [104, 73] width 21 height 9
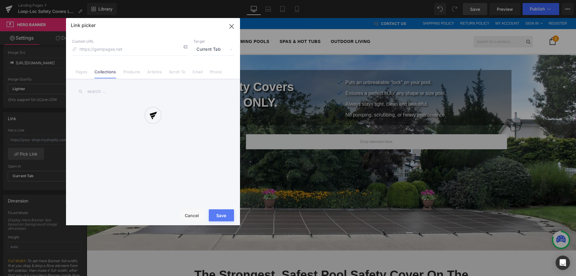
click at [103, 92] on div at bounding box center [153, 121] width 174 height 207
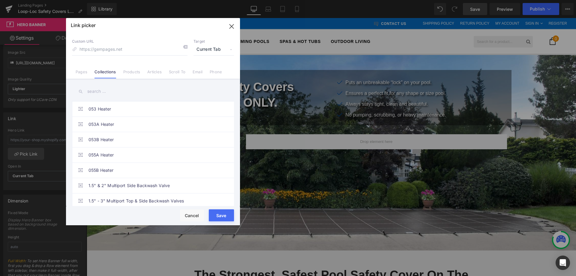
click at [99, 92] on input "text" at bounding box center [153, 91] width 162 height 13
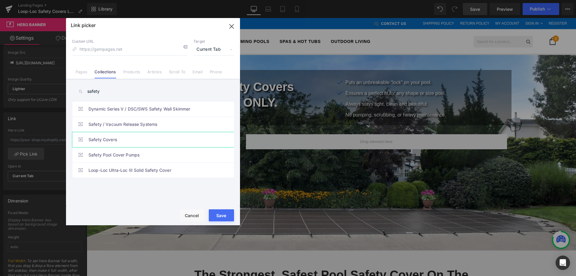
type input "safety"
click at [96, 137] on link "Safety Covers" at bounding box center [154, 139] width 132 height 15
type input "/collections/safety-covers"
click at [225, 216] on button "Save" at bounding box center [221, 215] width 25 height 12
type input "/collections/safety-covers"
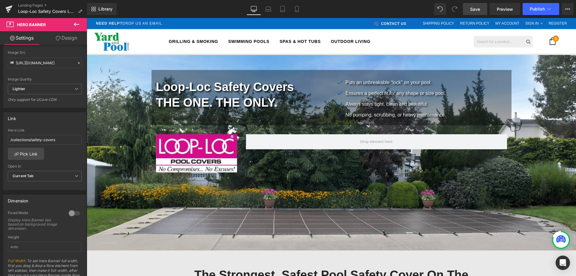
click at [473, 10] on span "Save" at bounding box center [475, 9] width 10 height 6
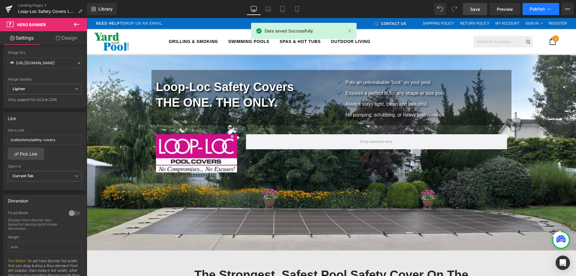
click at [533, 7] on span "Publish" at bounding box center [536, 9] width 15 height 5
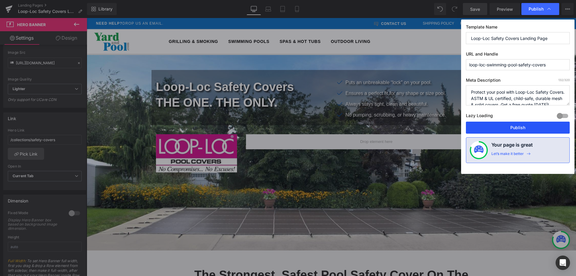
click at [520, 127] on button "Publish" at bounding box center [518, 127] width 104 height 12
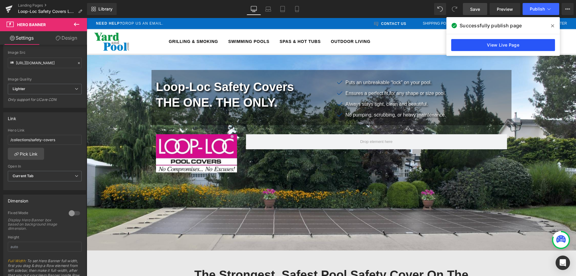
click at [519, 45] on link "View Live Page" at bounding box center [503, 45] width 104 height 12
